Goal: Task Accomplishment & Management: Manage account settings

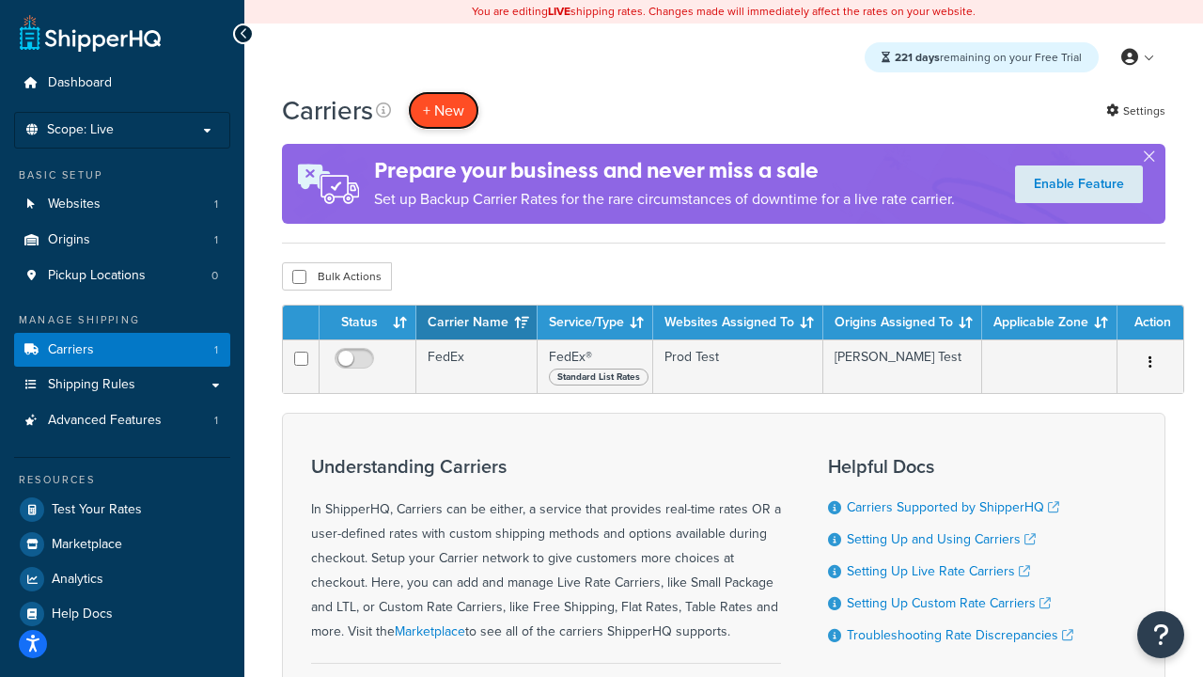
click at [444, 110] on button "+ New" at bounding box center [443, 110] width 71 height 39
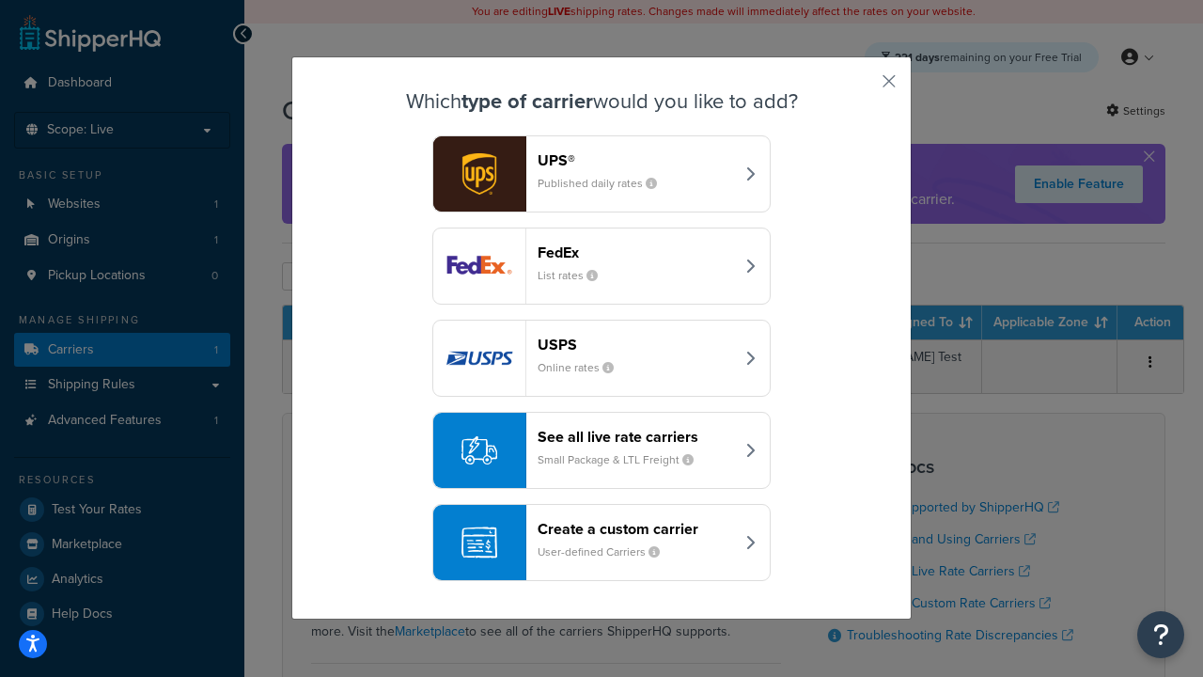
click at [601, 266] on div "FedEx List rates" at bounding box center [636, 265] width 196 height 45
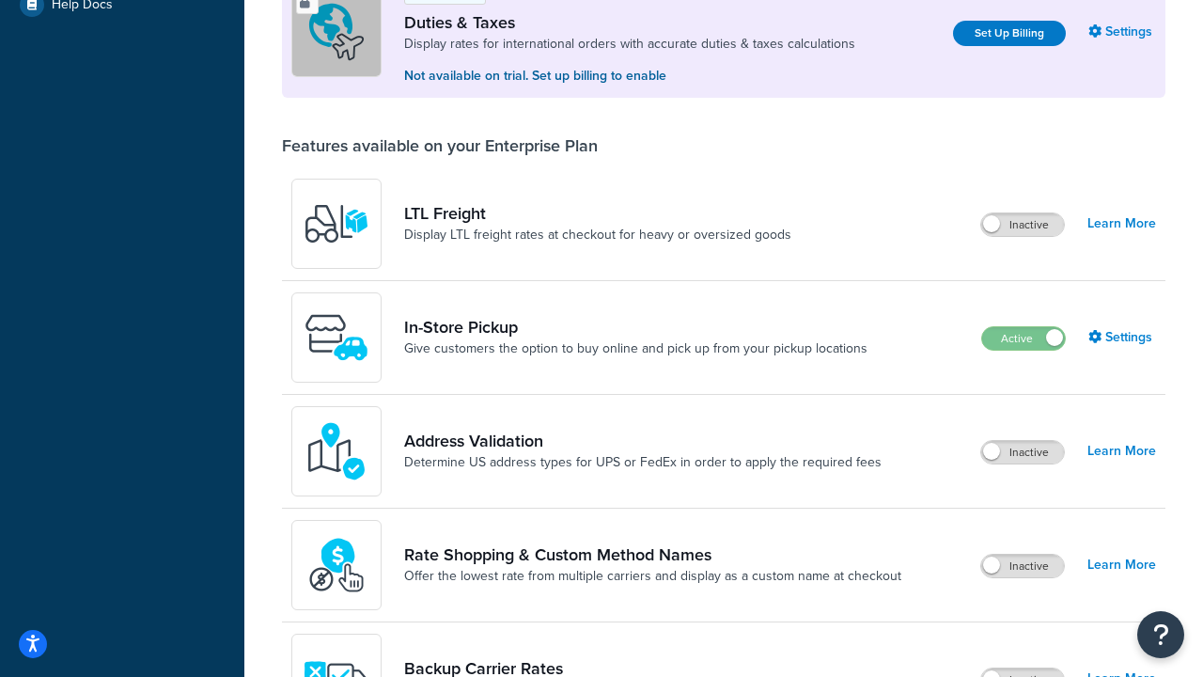
scroll to position [573, 0]
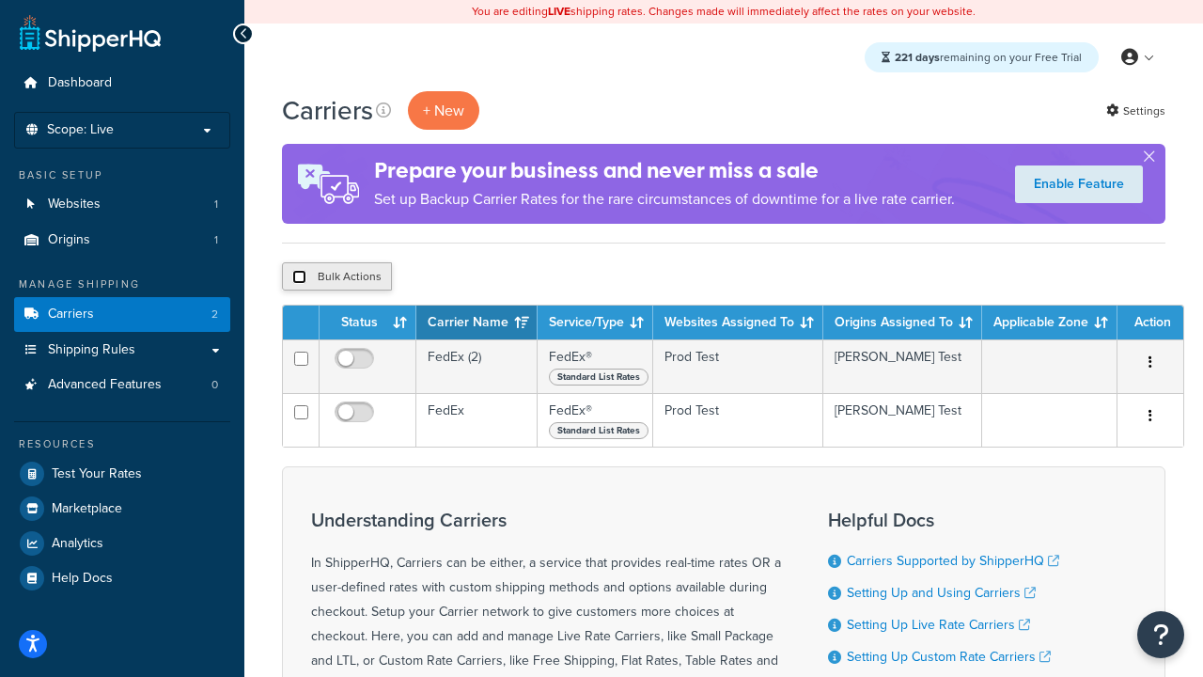
click at [299, 277] on input "checkbox" at bounding box center [299, 277] width 14 height 14
checkbox input "true"
click at [506, 277] on button "Delete" at bounding box center [501, 276] width 65 height 28
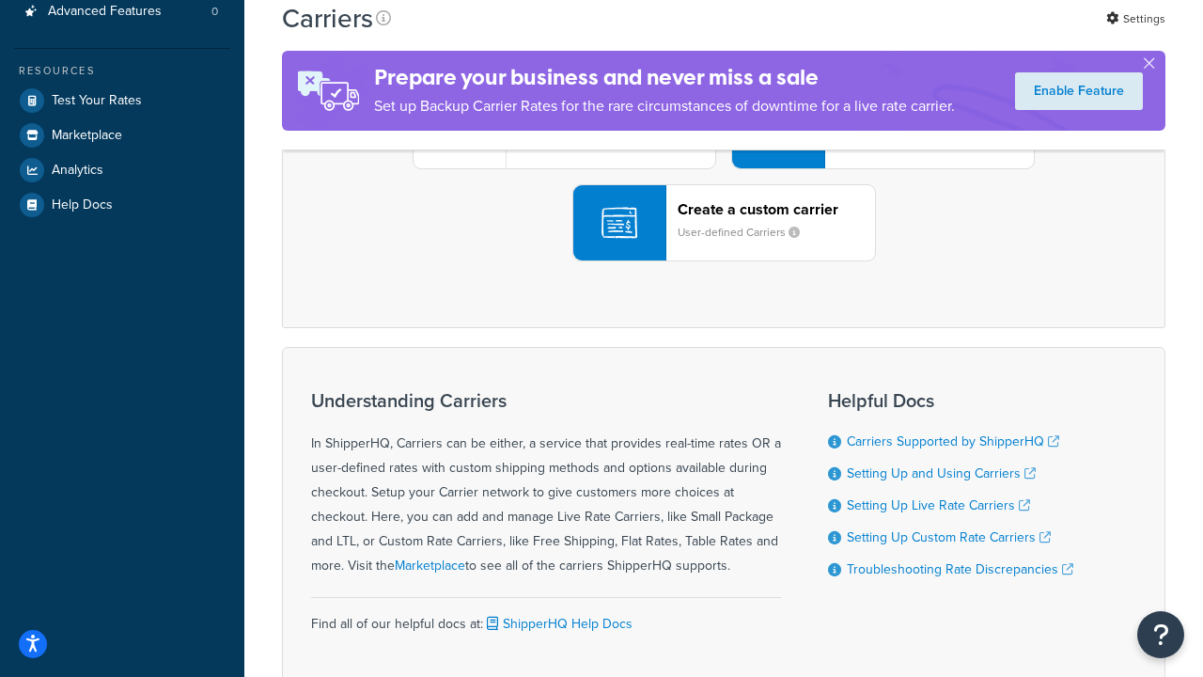
click at [724, 261] on div "UPS® Published daily rates FedEx List rates USPS Online rates See all live rate…" at bounding box center [724, 130] width 844 height 261
click at [935, 34] on header "FedEx" at bounding box center [934, 25] width 197 height 18
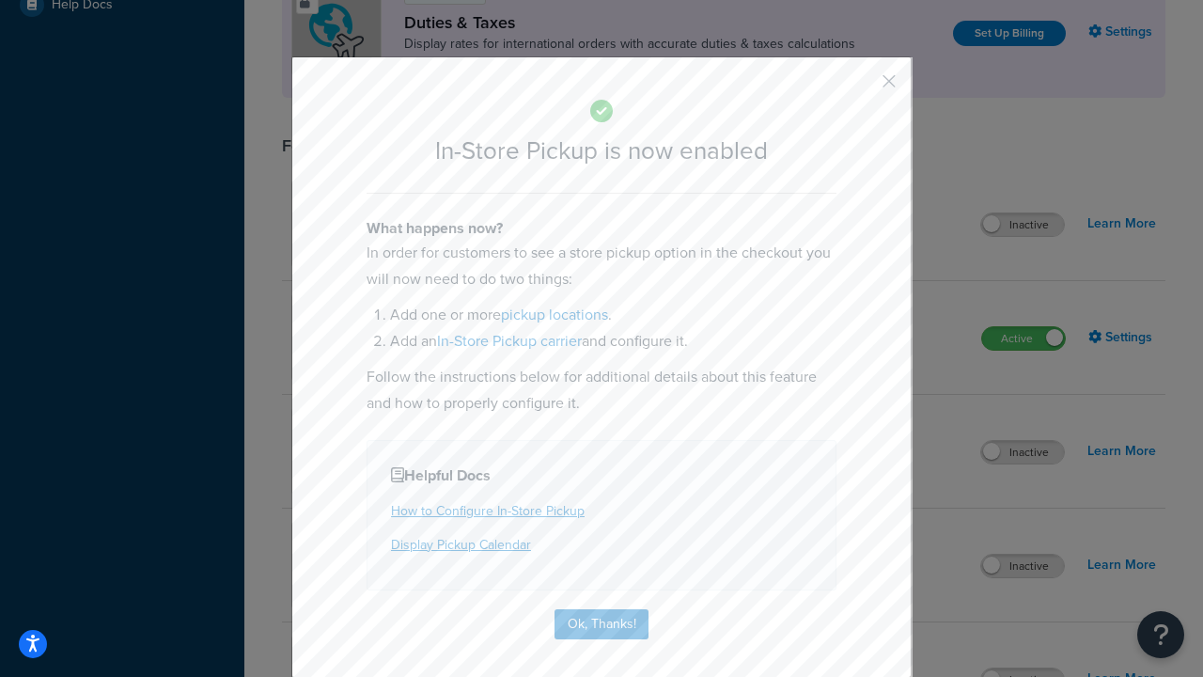
click at [861, 87] on button "button" at bounding box center [861, 88] width 5 height 5
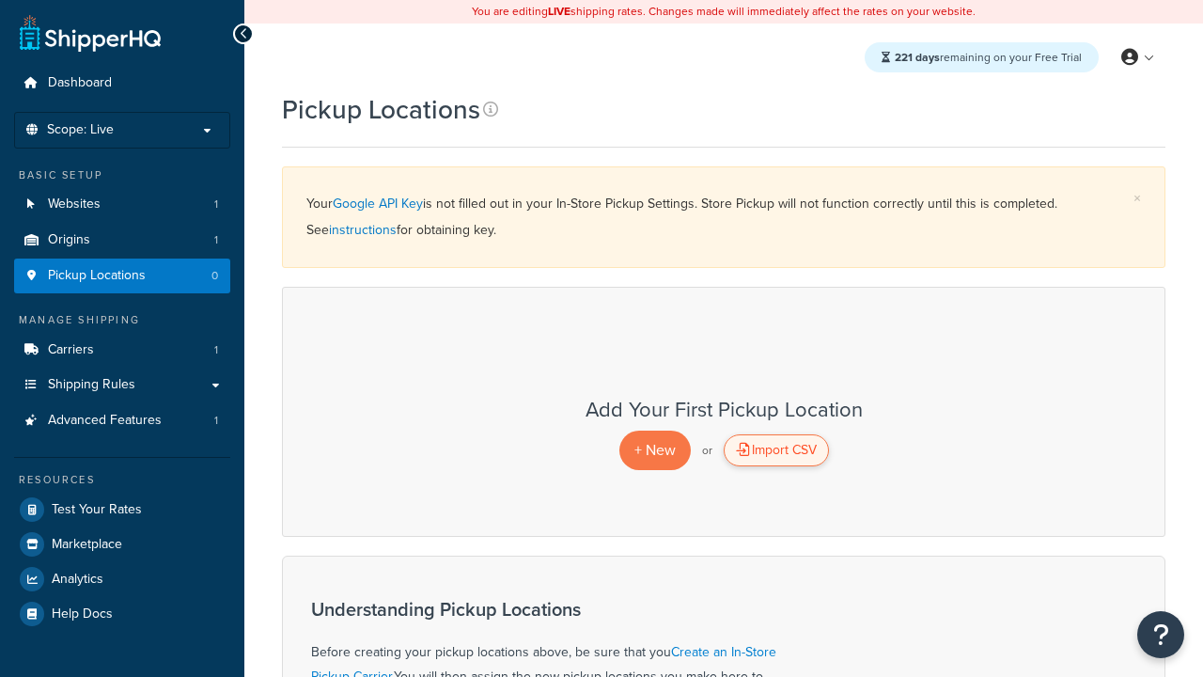
click at [775, 450] on div "Import CSV" at bounding box center [776, 450] width 105 height 32
